Goal: Information Seeking & Learning: Learn about a topic

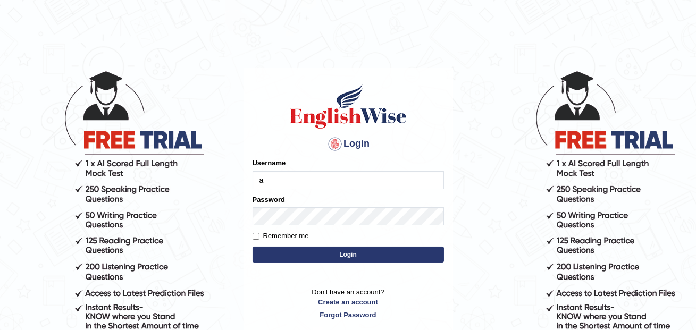
type input "annifred_parramatta"
type input "e"
click at [302, 175] on input "e" at bounding box center [347, 180] width 191 height 18
click at [294, 186] on input "e" at bounding box center [347, 180] width 191 height 18
click at [294, 186] on input "Username" at bounding box center [347, 180] width 191 height 18
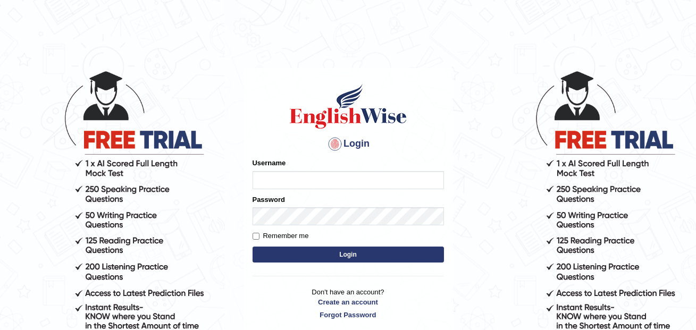
type input "annifred_parramatta"
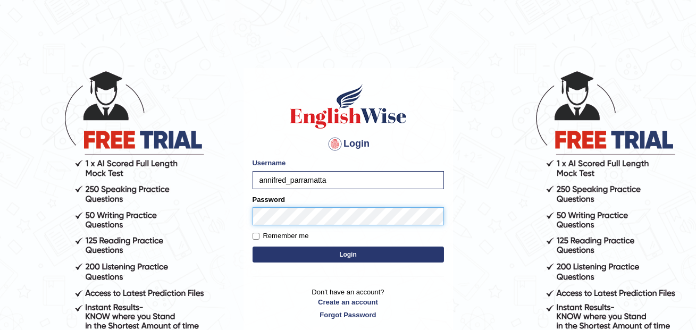
click at [252, 247] on button "Login" at bounding box center [347, 255] width 191 height 16
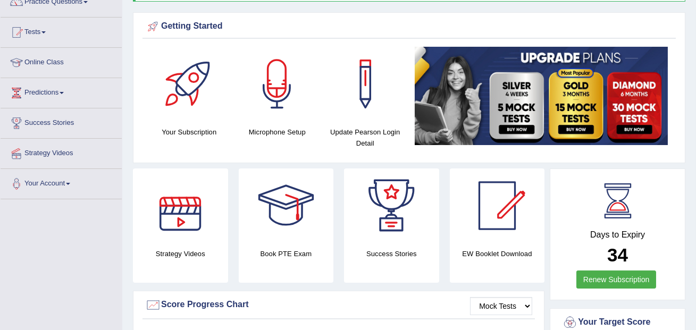
scroll to position [72, 0]
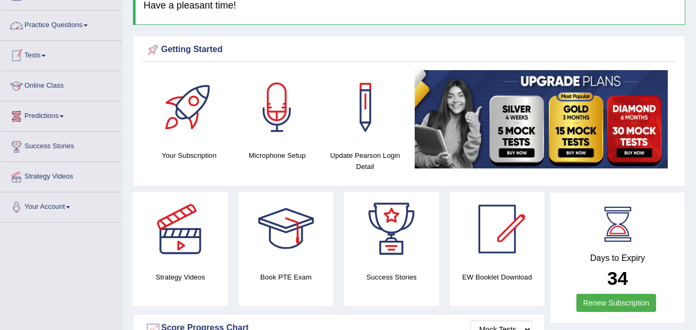
click at [75, 26] on link "Practice Questions" at bounding box center [61, 24] width 121 height 27
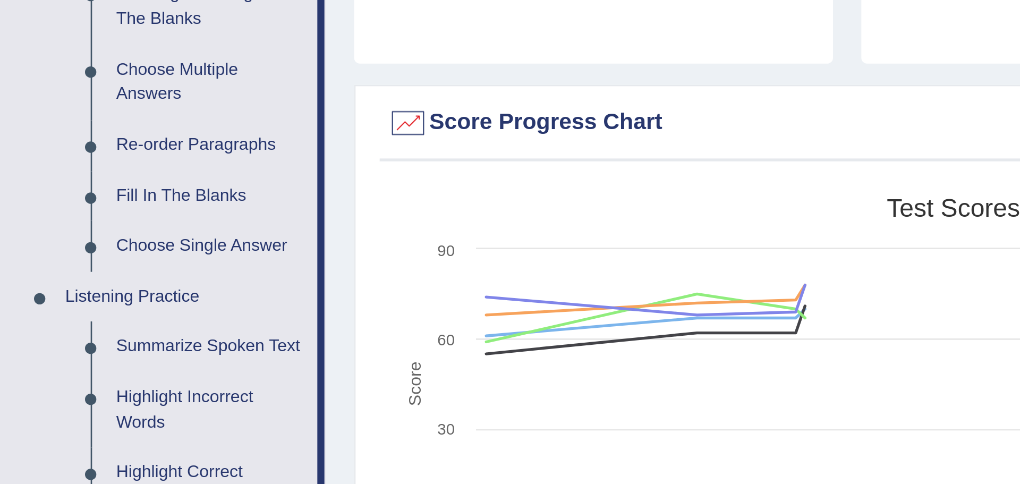
scroll to position [73, 0]
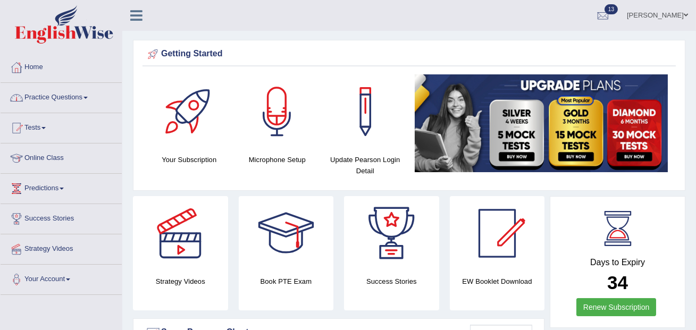
click at [75, 97] on link "Practice Questions" at bounding box center [61, 96] width 121 height 27
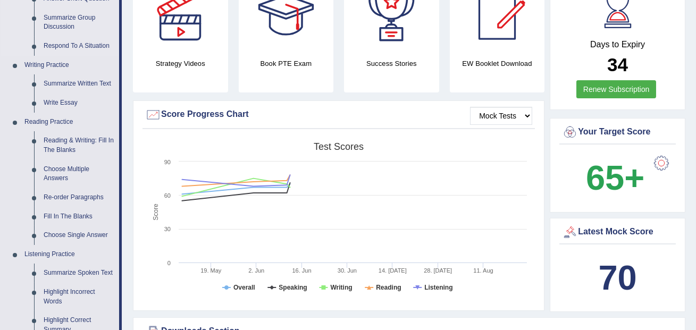
scroll to position [224, 0]
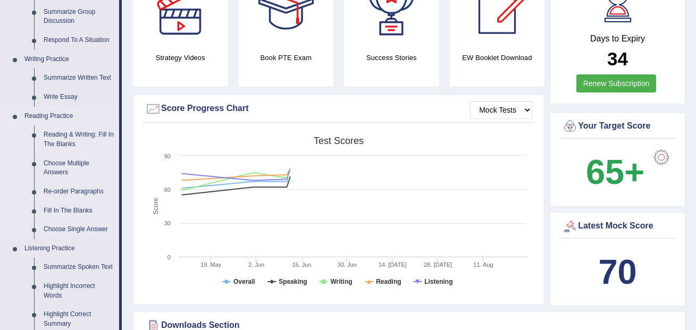
click at [86, 136] on link "Reading & Writing: Fill In The Blanks" at bounding box center [79, 139] width 80 height 28
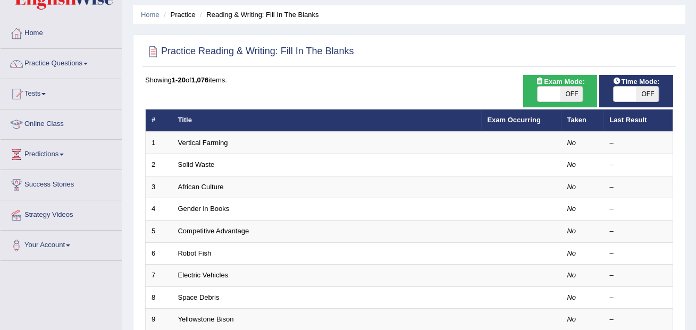
scroll to position [36, 0]
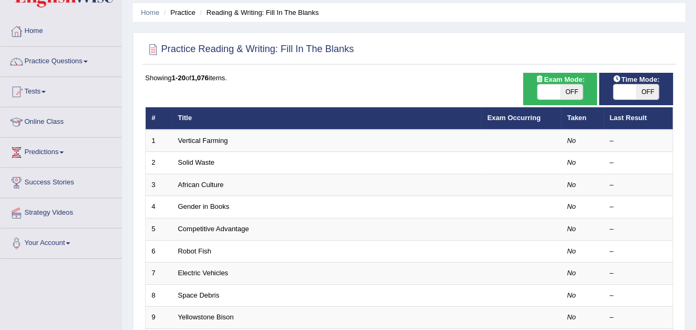
click at [578, 90] on span "OFF" at bounding box center [571, 91] width 23 height 15
checkbox input "true"
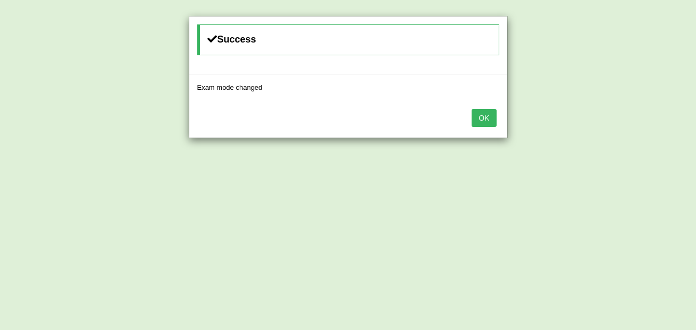
click at [481, 117] on button "OK" at bounding box center [483, 118] width 24 height 18
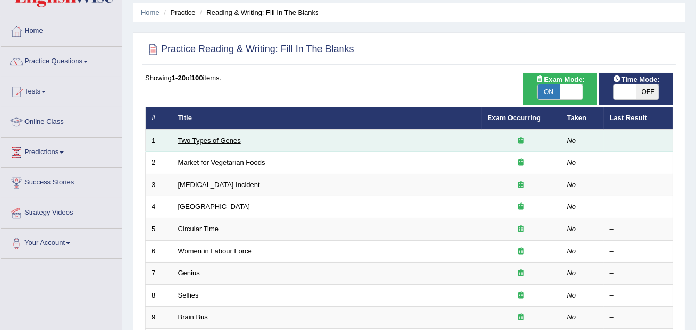
click at [213, 137] on link "Two Types of Genes" at bounding box center [209, 141] width 63 height 8
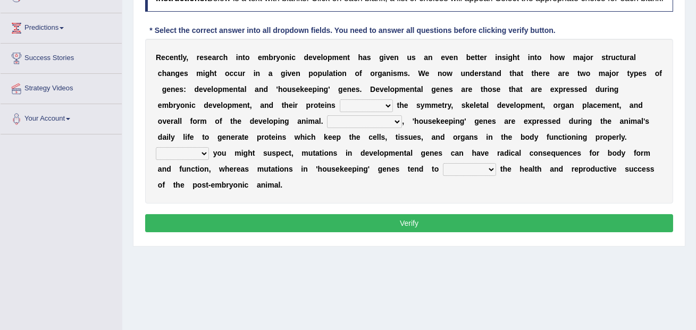
scroll to position [158, 0]
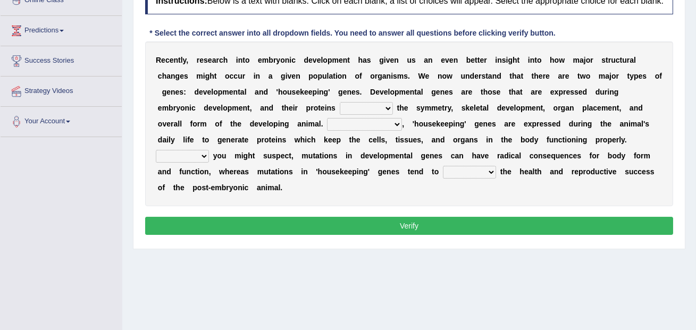
click at [391, 114] on select "push control hold elevate" at bounding box center [366, 108] width 53 height 13
